Goal: Task Accomplishment & Management: Manage account settings

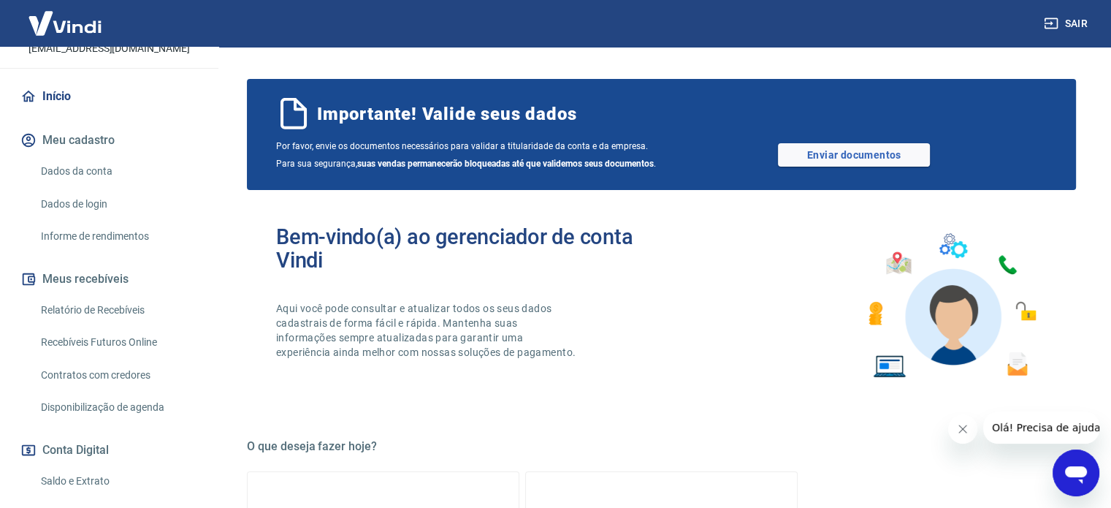
scroll to position [219, 0]
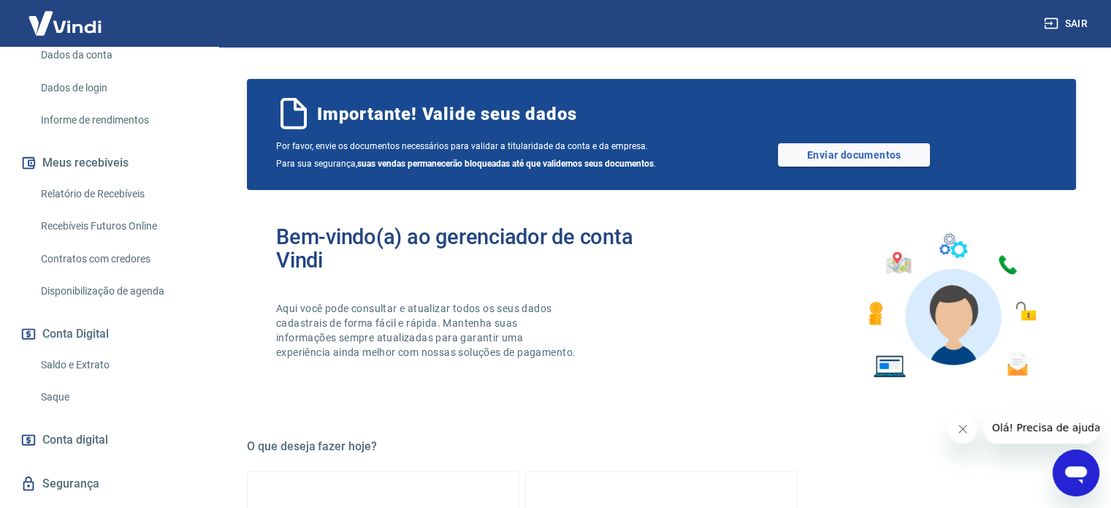
click at [75, 407] on link "Saque" at bounding box center [118, 397] width 166 height 30
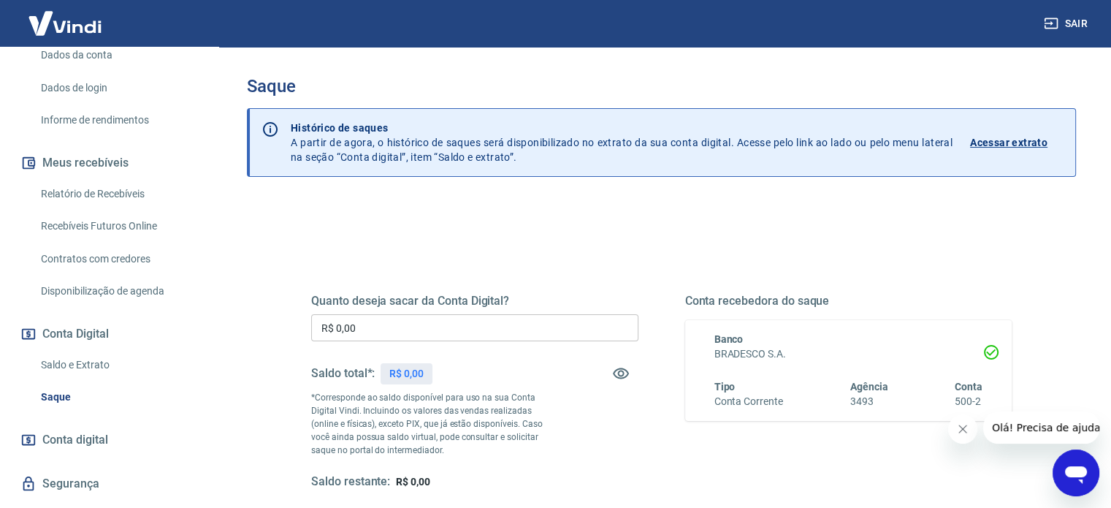
click at [383, 329] on input "R$ 0,00" at bounding box center [474, 327] width 327 height 27
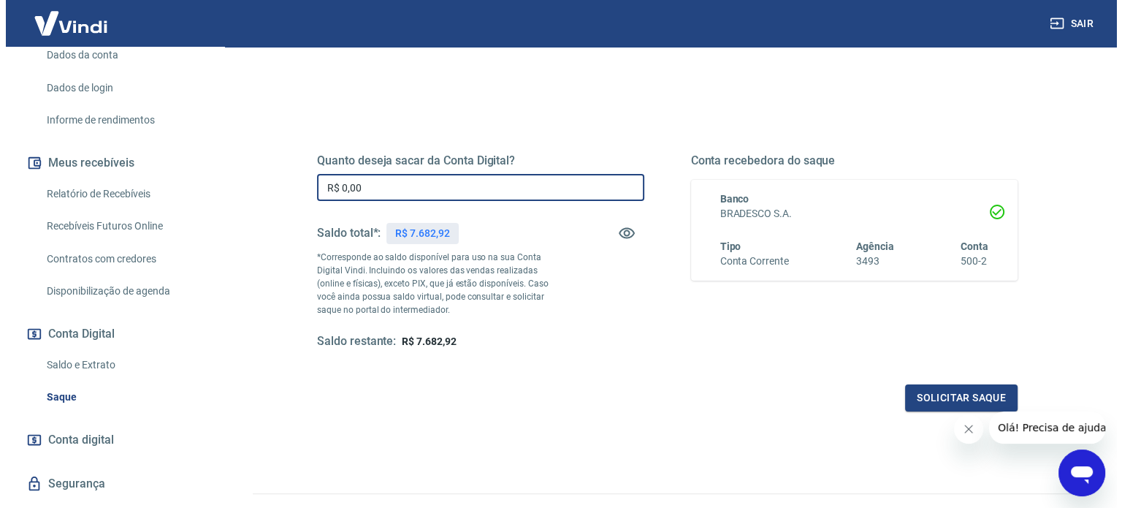
scroll to position [146, 0]
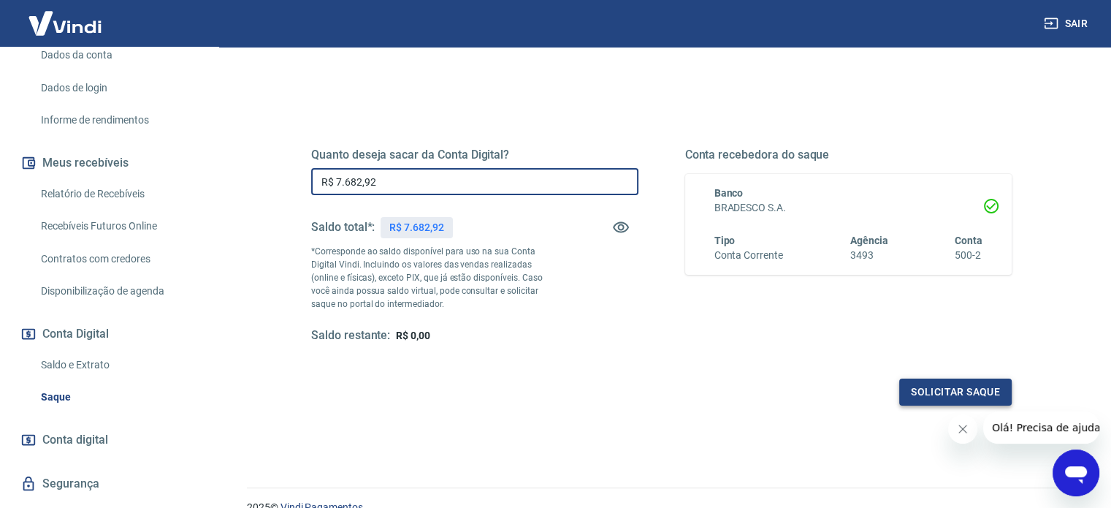
type input "R$ 7.682,92"
click at [948, 386] on button "Solicitar saque" at bounding box center [955, 391] width 113 height 27
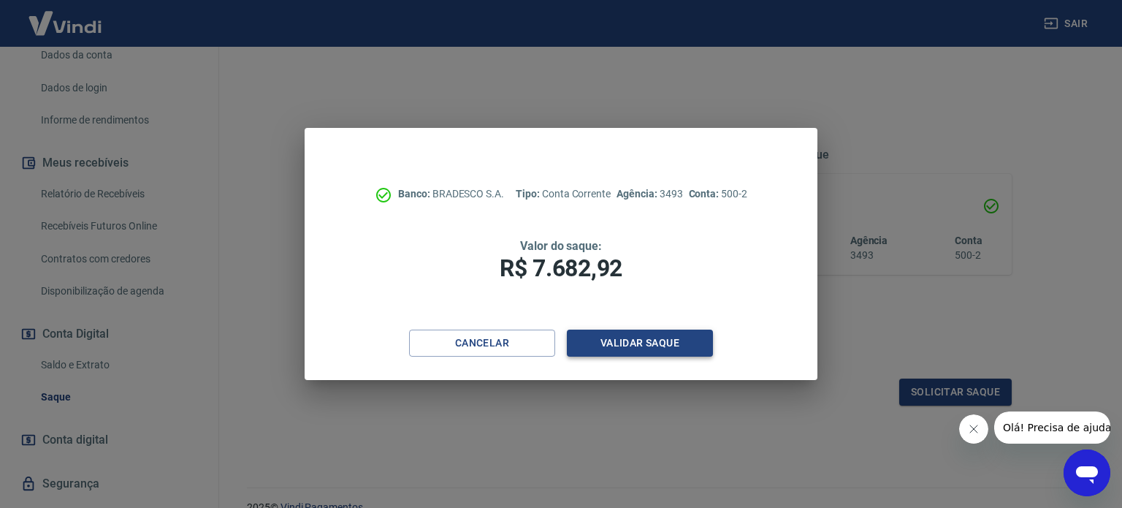
click at [623, 340] on button "Validar saque" at bounding box center [640, 342] width 146 height 27
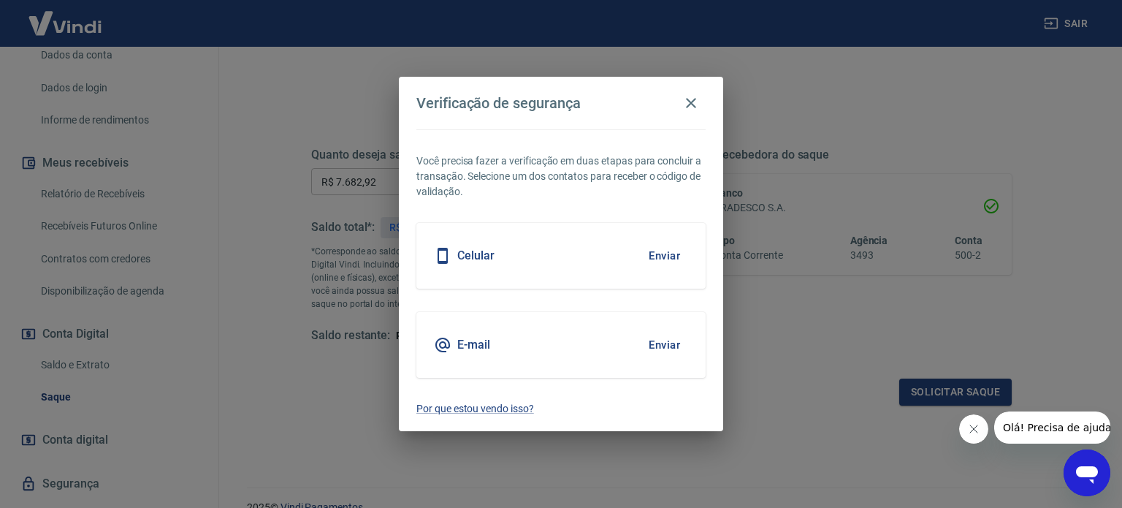
click at [672, 348] on button "Enviar" at bounding box center [664, 344] width 47 height 31
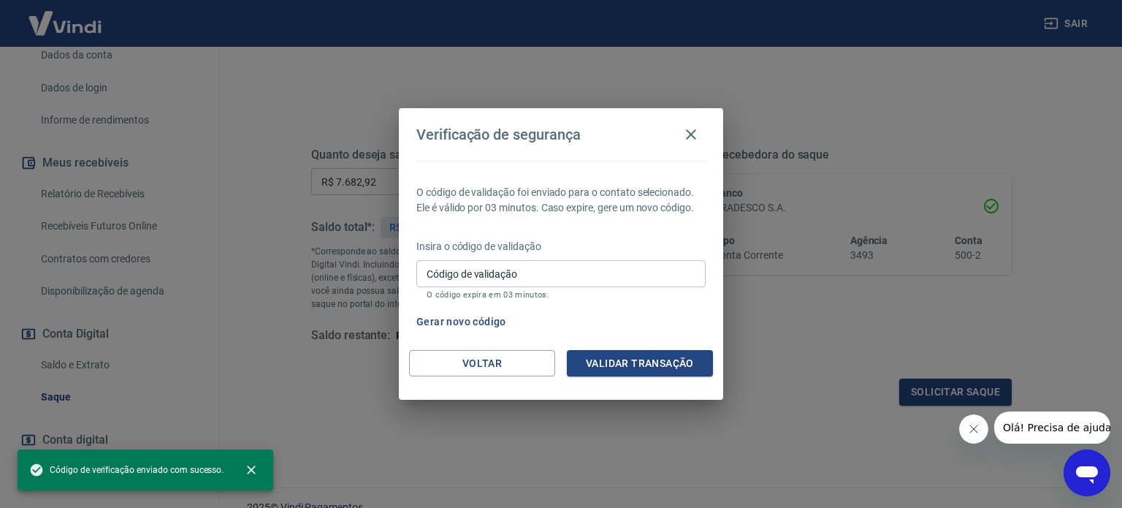
click at [669, 397] on div "Voltar Validar transação" at bounding box center [561, 375] width 324 height 50
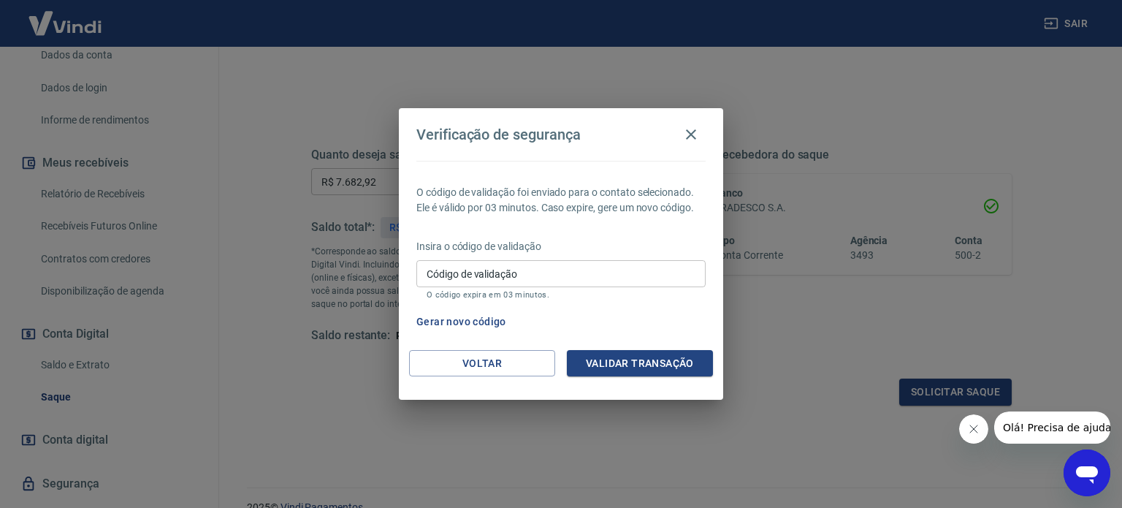
click at [554, 264] on input "Código de validação" at bounding box center [560, 273] width 289 height 27
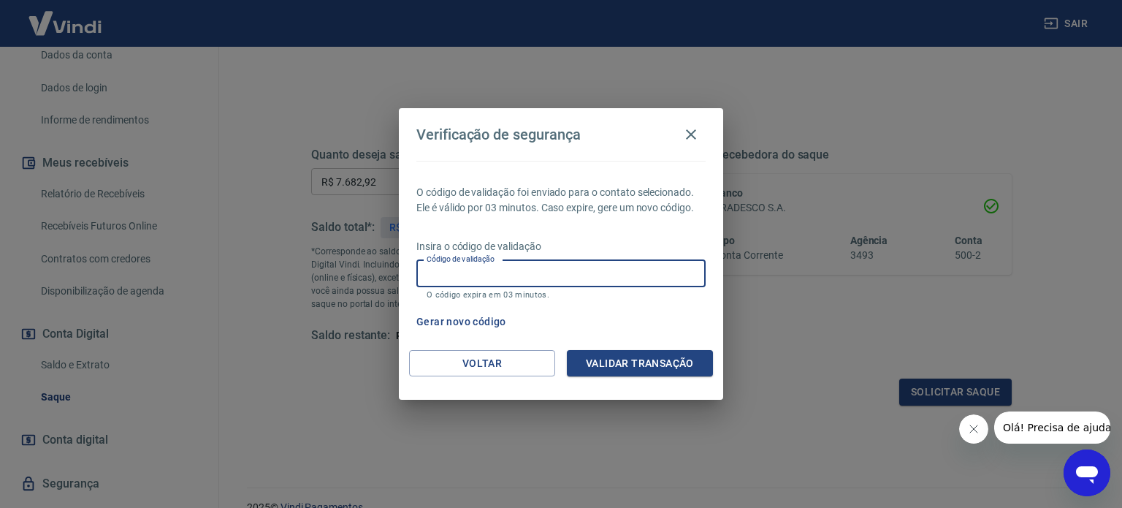
paste input "908729"
type input "908729"
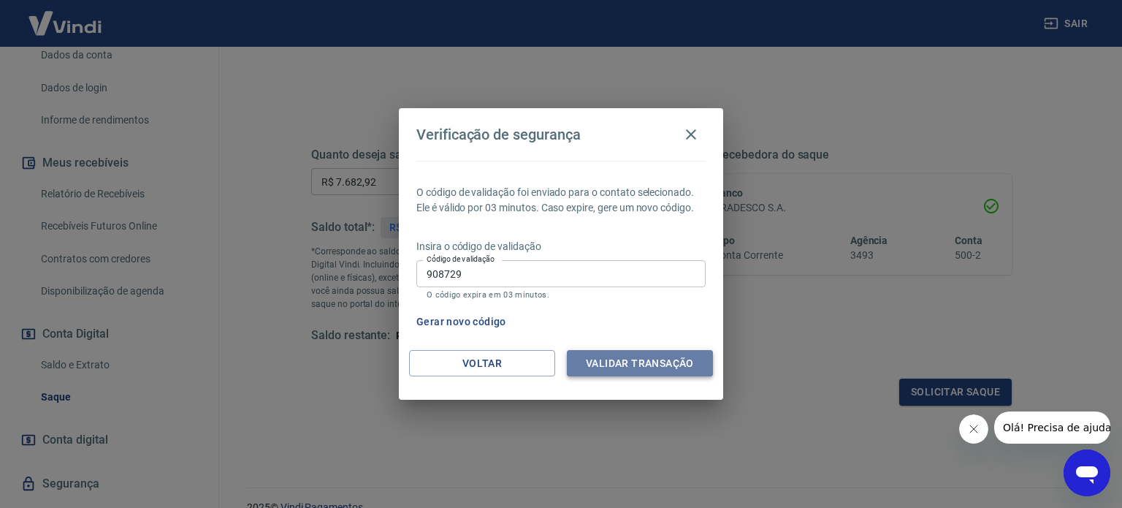
click at [620, 354] on button "Validar transação" at bounding box center [640, 363] width 146 height 27
click at [620, 354] on div "Validar transação" at bounding box center [640, 363] width 146 height 27
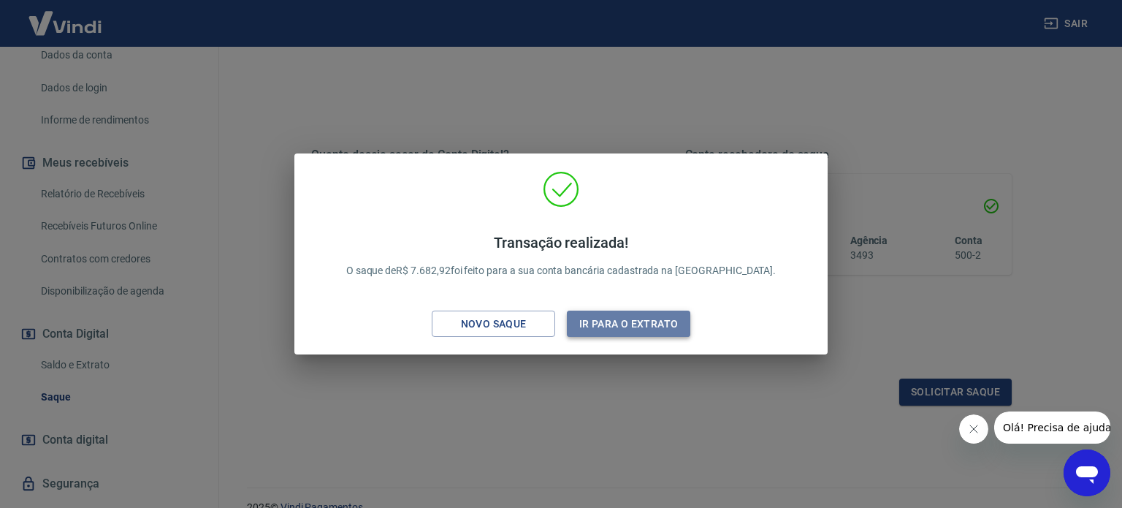
click at [625, 324] on button "Ir para o extrato" at bounding box center [628, 323] width 123 height 27
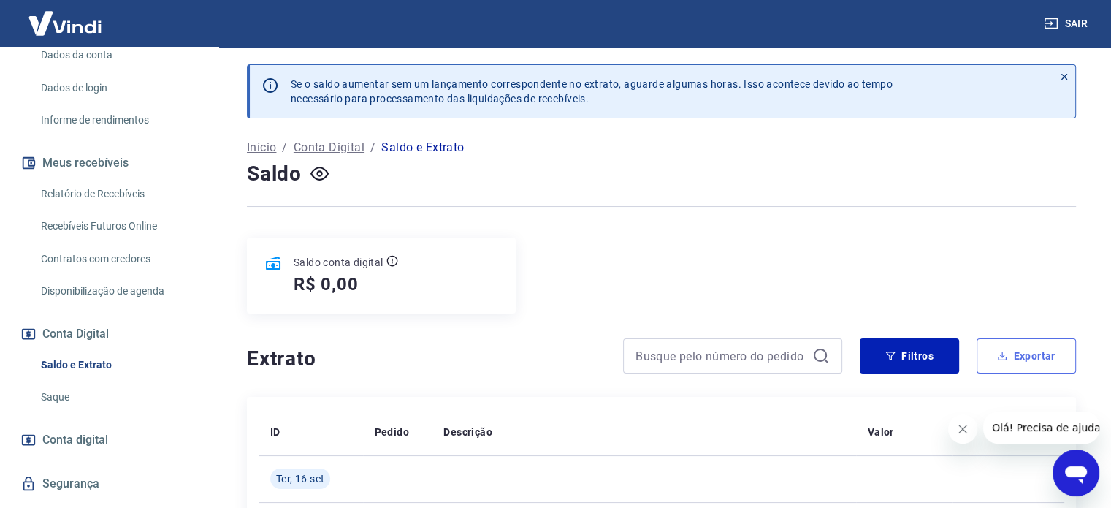
click at [1040, 358] on button "Exportar" at bounding box center [1026, 355] width 99 height 35
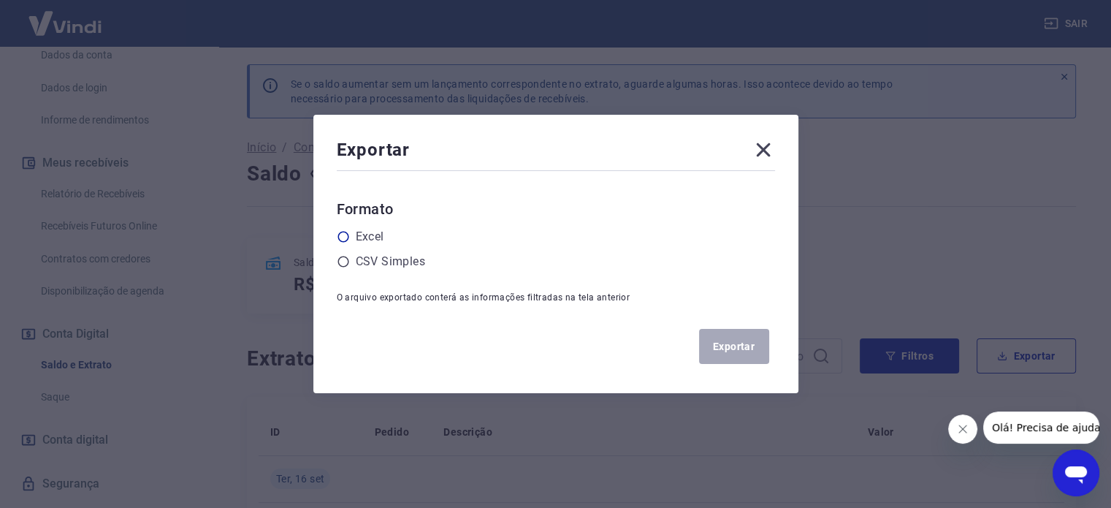
click at [345, 237] on icon at bounding box center [343, 236] width 13 height 13
click at [0, 0] on input "radio" at bounding box center [0, 0] width 0 height 0
click at [739, 344] on button "Exportar" at bounding box center [734, 346] width 70 height 35
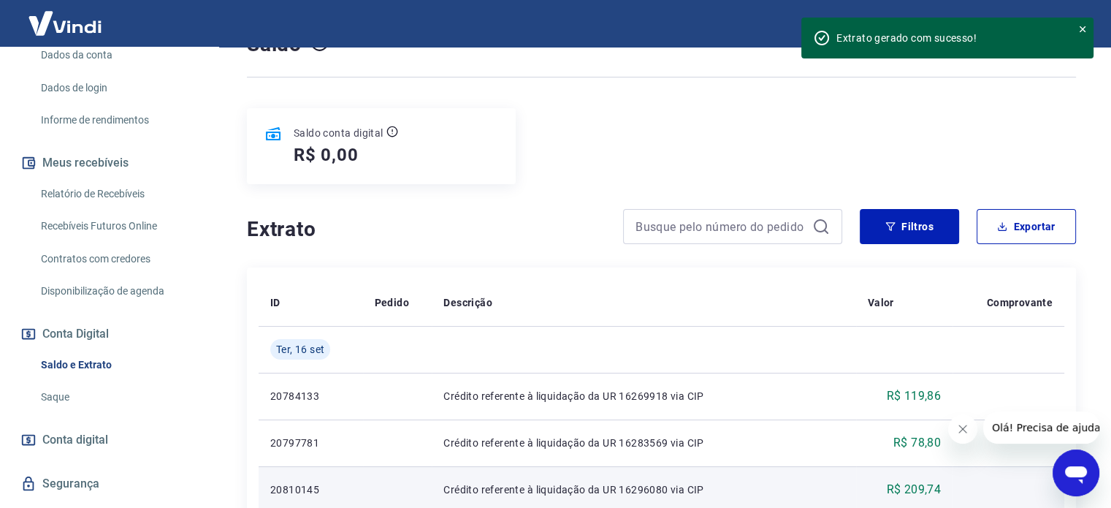
scroll to position [146, 0]
